Goal: Task Accomplishment & Management: Use online tool/utility

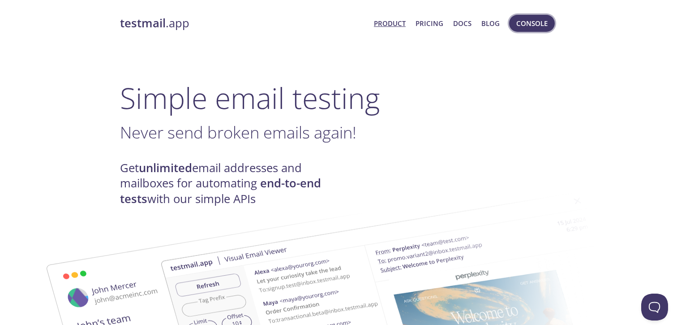
click at [532, 25] on span "Console" at bounding box center [532, 23] width 31 height 12
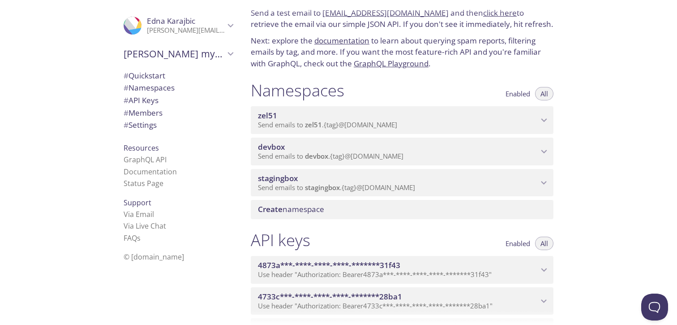
scroll to position [30, 0]
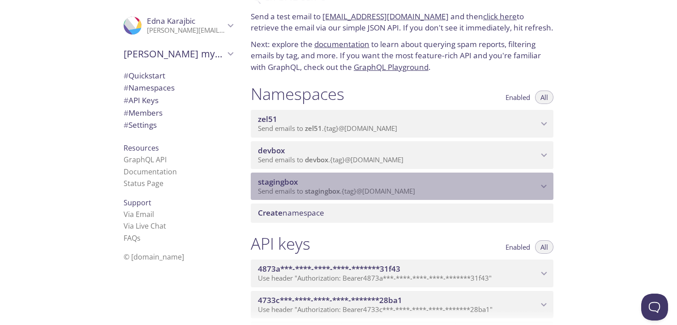
click at [547, 191] on icon "stagingbox namespace" at bounding box center [544, 187] width 12 height 12
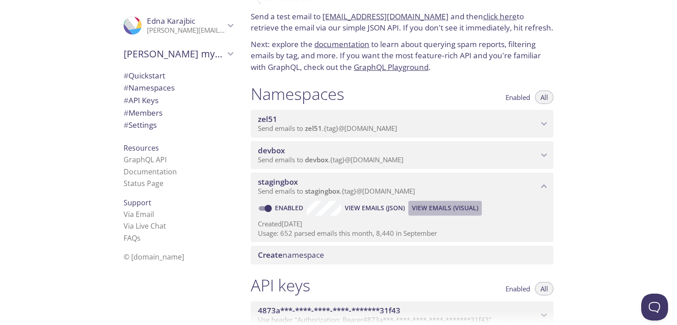
click at [457, 208] on span "View Emails (Visual)" at bounding box center [445, 207] width 66 height 11
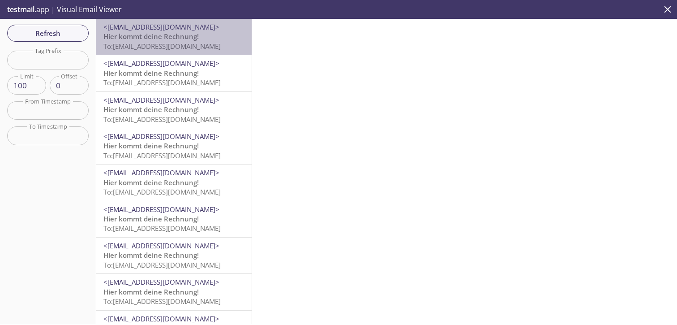
click at [163, 38] on span "Hier kommt deine Rechnung!" at bounding box center [150, 36] width 95 height 9
